Goal: Unclear

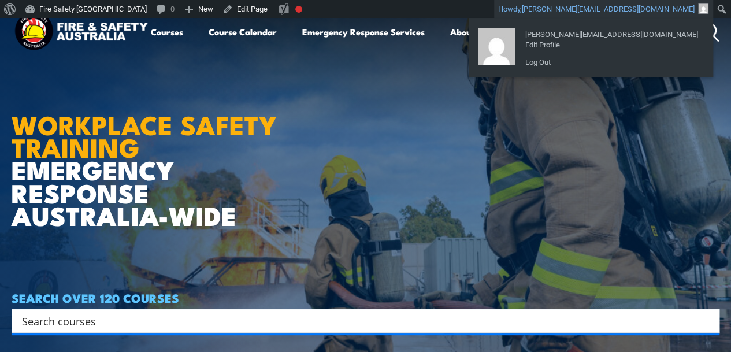
click at [677, 9] on span "[PERSON_NAME][EMAIL_ADDRESS][DOMAIN_NAME]" at bounding box center [608, 9] width 173 height 9
click at [683, 13] on span "[PERSON_NAME][EMAIL_ADDRESS][DOMAIN_NAME]" at bounding box center [608, 9] width 173 height 9
